Goal: Transaction & Acquisition: Purchase product/service

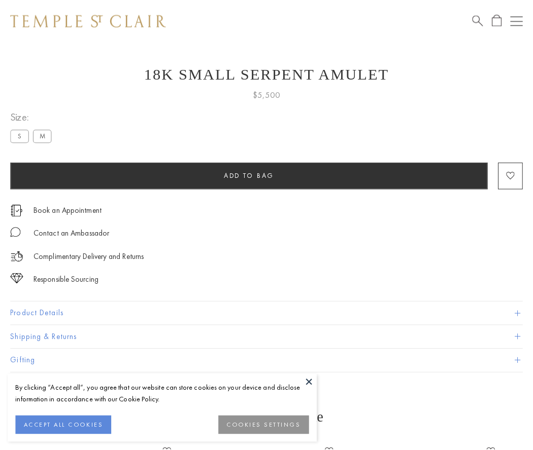
scroll to position [41, 0]
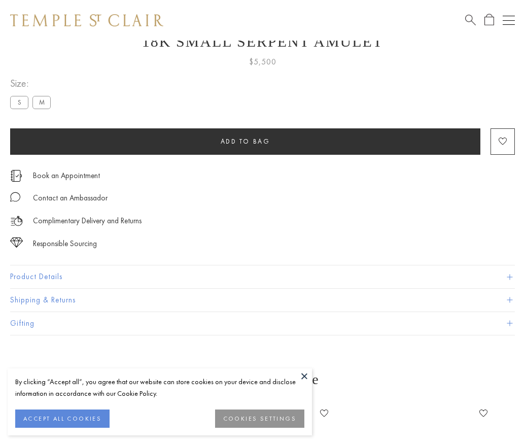
click at [245, 141] on span "Add to bag" at bounding box center [246, 141] width 50 height 9
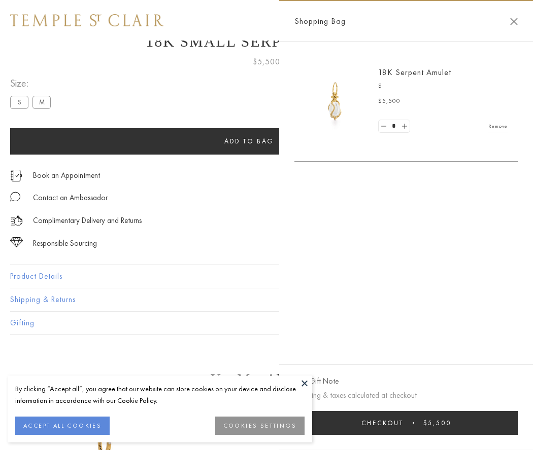
click at [403, 423] on span "Checkout" at bounding box center [382, 423] width 42 height 9
